Goal: Transaction & Acquisition: Purchase product/service

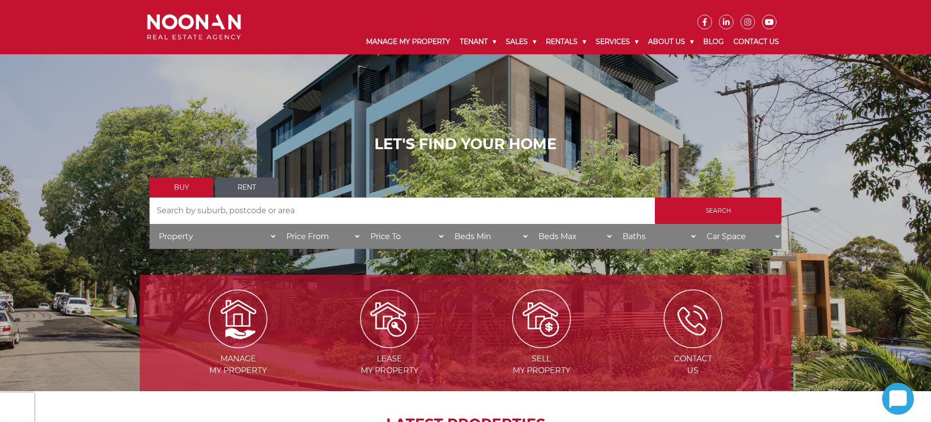
click at [174, 188] on link "Buy" at bounding box center [182, 187] width 64 height 20
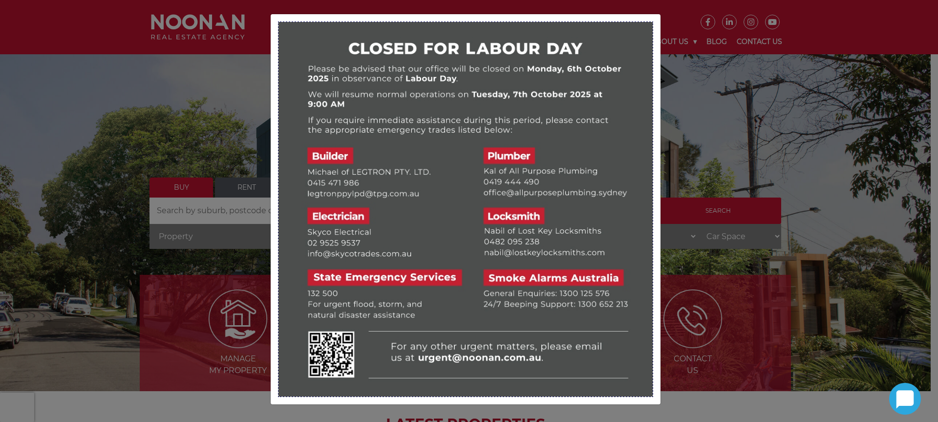
click at [634, 57] on img at bounding box center [466, 209] width 374 height 374
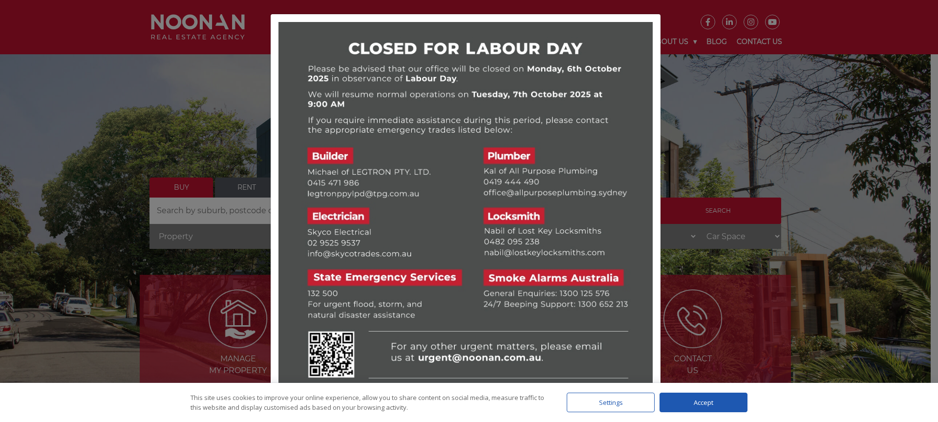
scroll to position [100, 0]
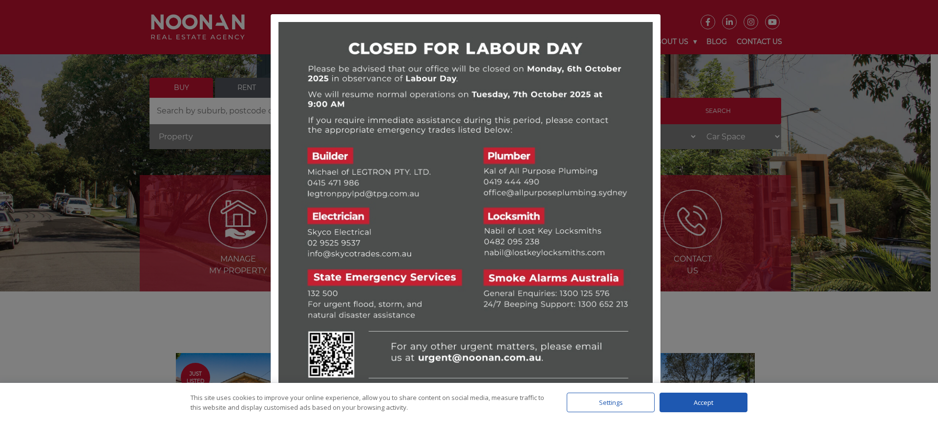
click at [156, 308] on div at bounding box center [469, 211] width 938 height 422
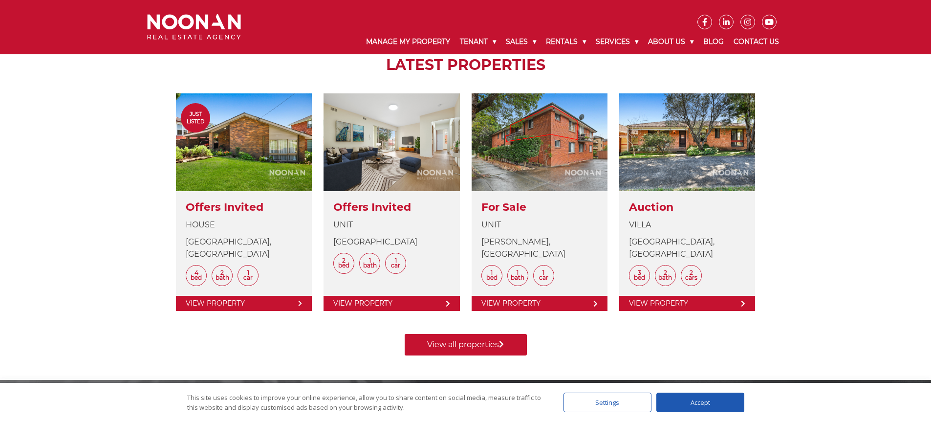
scroll to position [368, 0]
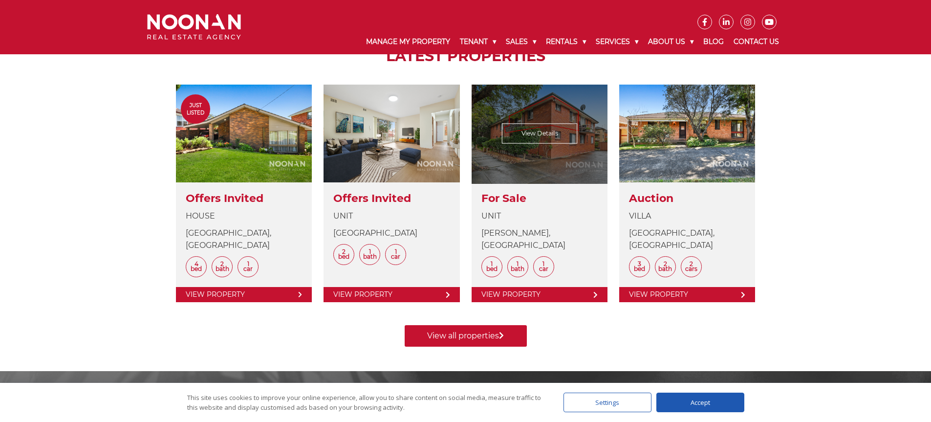
click at [541, 137] on link at bounding box center [540, 193] width 136 height 217
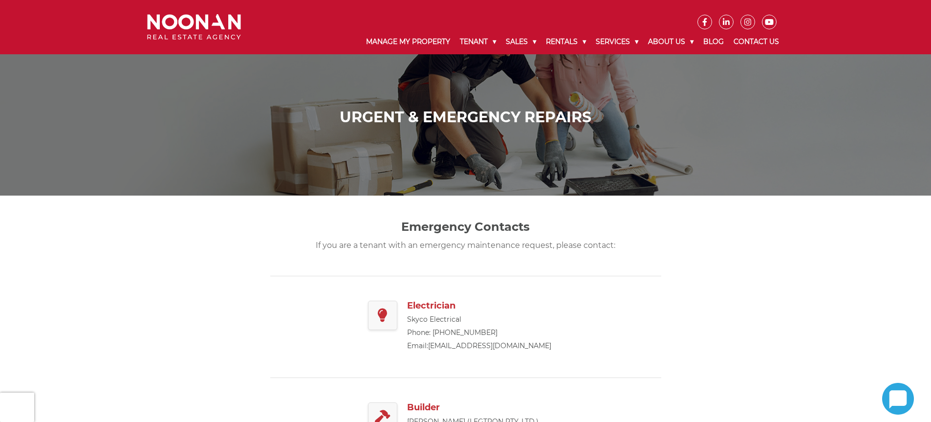
scroll to position [302, 0]
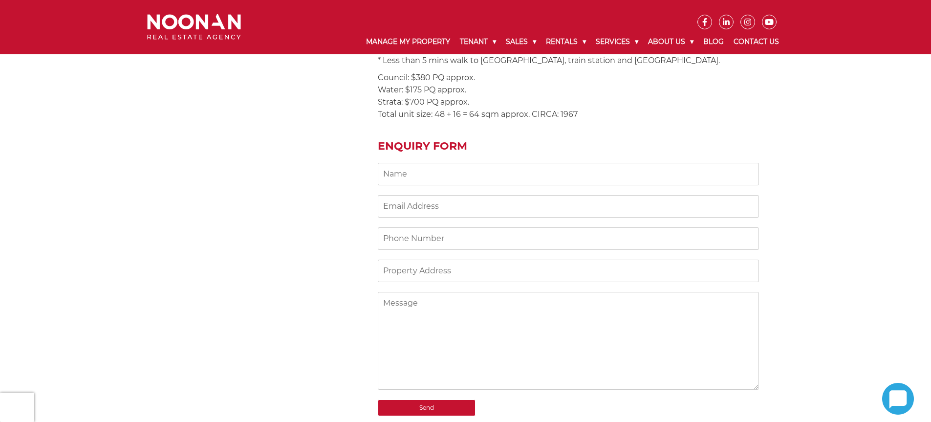
scroll to position [846, 0]
